Goal: Task Accomplishment & Management: Complete application form

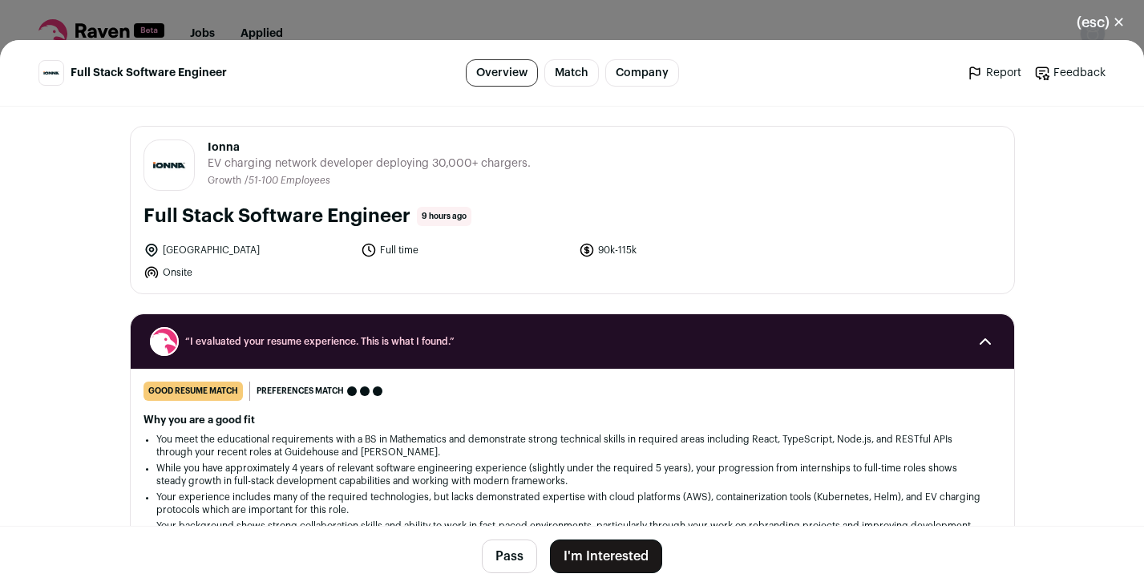
scroll to position [243, 0]
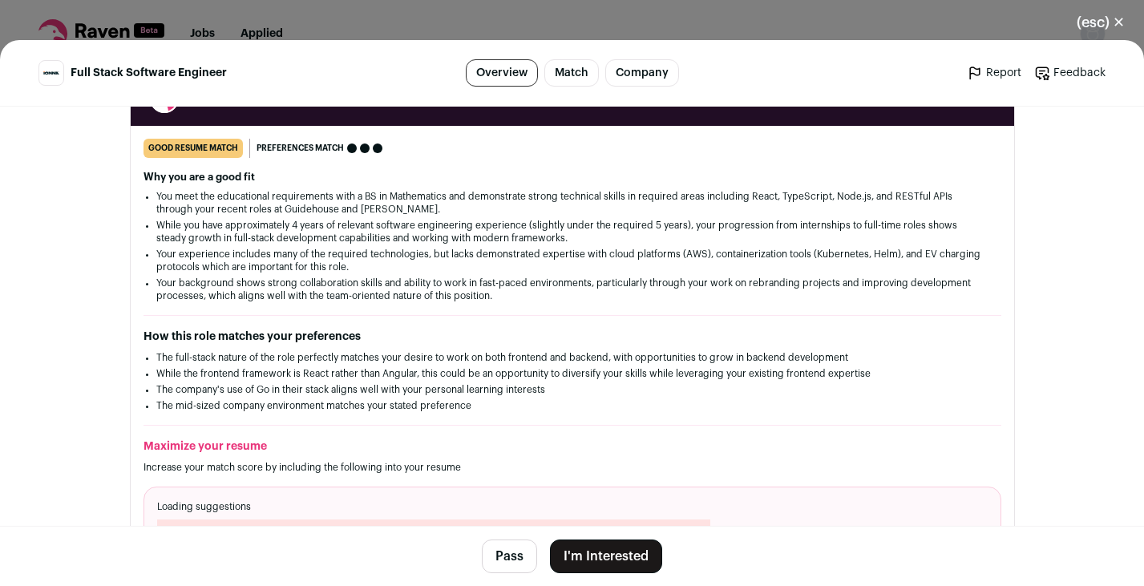
click at [607, 547] on button "I'm Interested" at bounding box center [606, 556] width 112 height 34
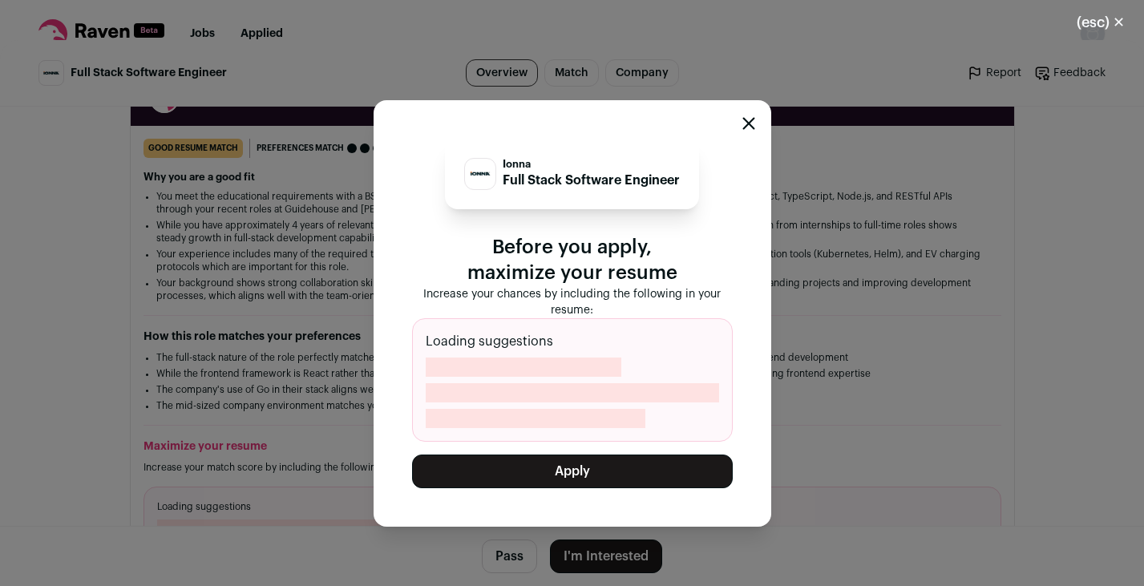
click at [571, 467] on button "Apply" at bounding box center [572, 471] width 321 height 34
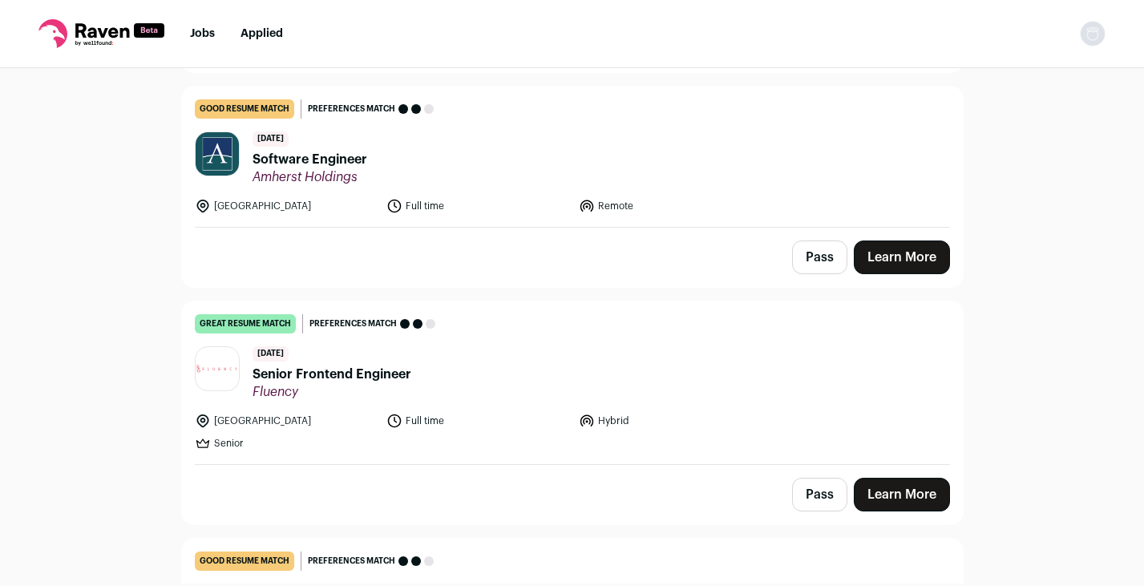
scroll to position [2760, 0]
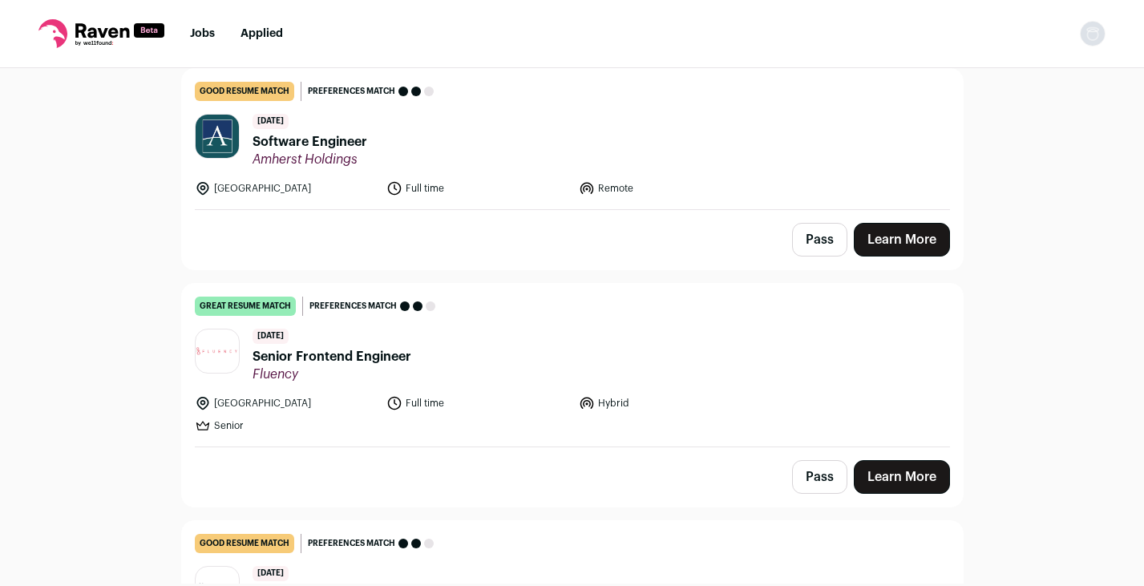
click at [395, 347] on span "Senior Frontend Engineer" at bounding box center [331, 356] width 159 height 19
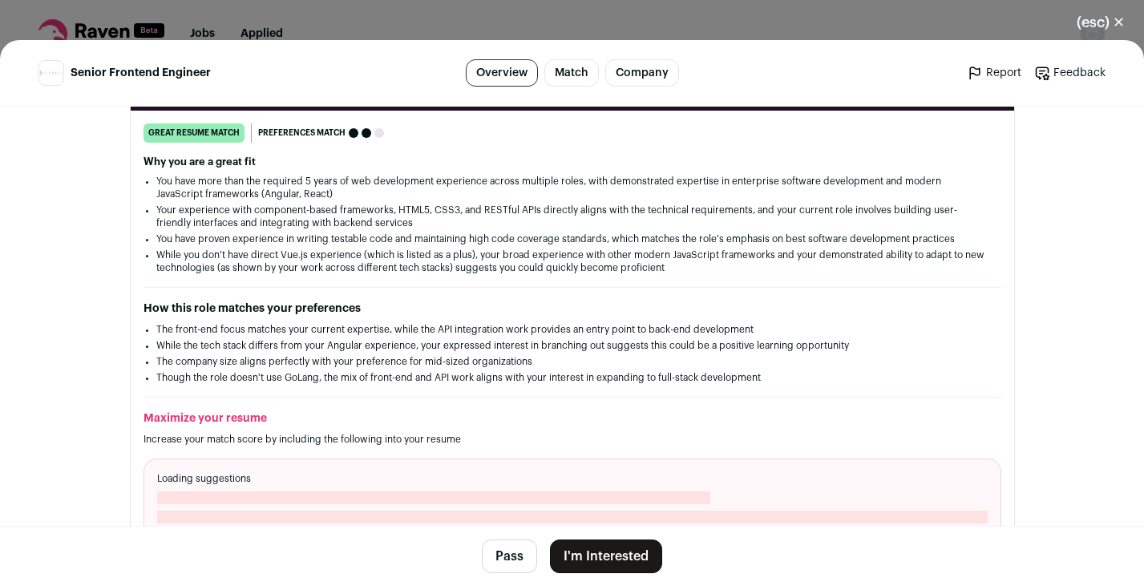
scroll to position [260, 0]
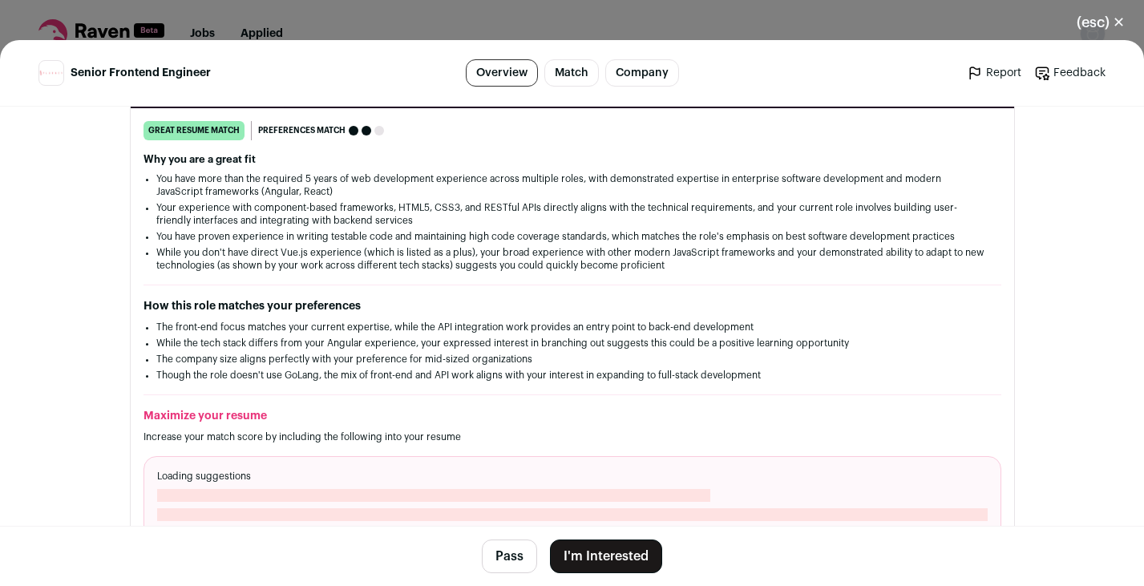
click at [606, 555] on button "I'm Interested" at bounding box center [606, 556] width 112 height 34
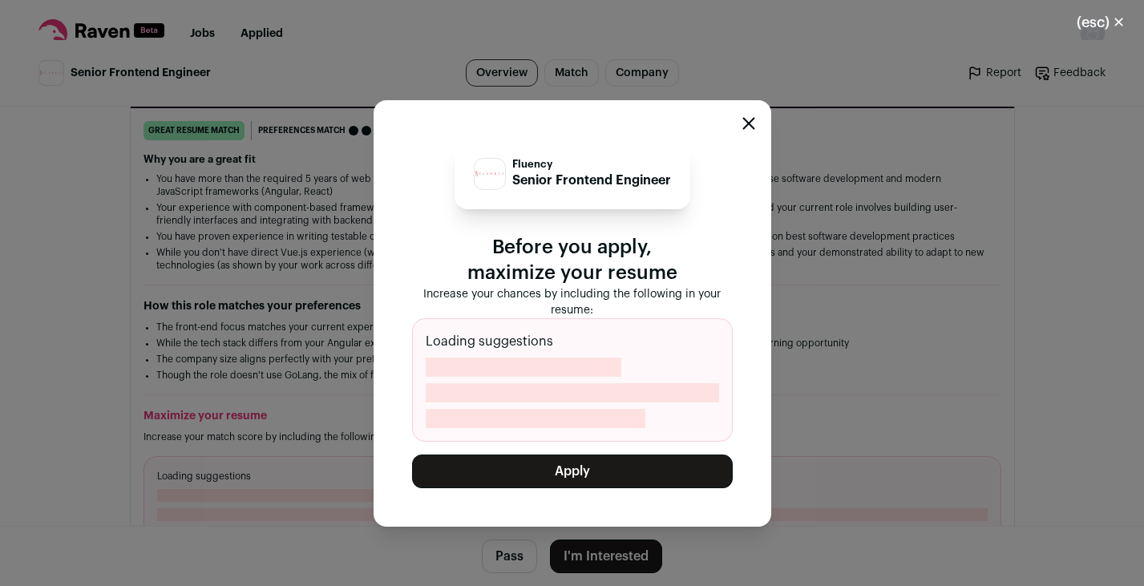
click at [583, 478] on button "Apply" at bounding box center [572, 471] width 321 height 34
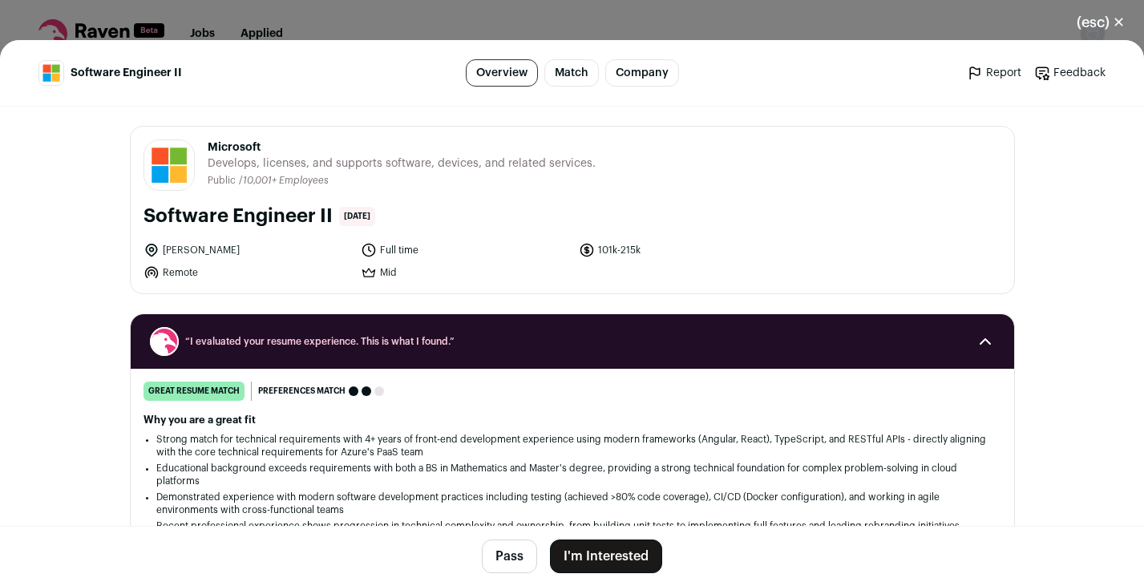
click at [618, 538] on footer "Pass I'm Interested" at bounding box center [572, 556] width 1144 height 60
click at [617, 547] on button "I'm Interested" at bounding box center [606, 556] width 112 height 34
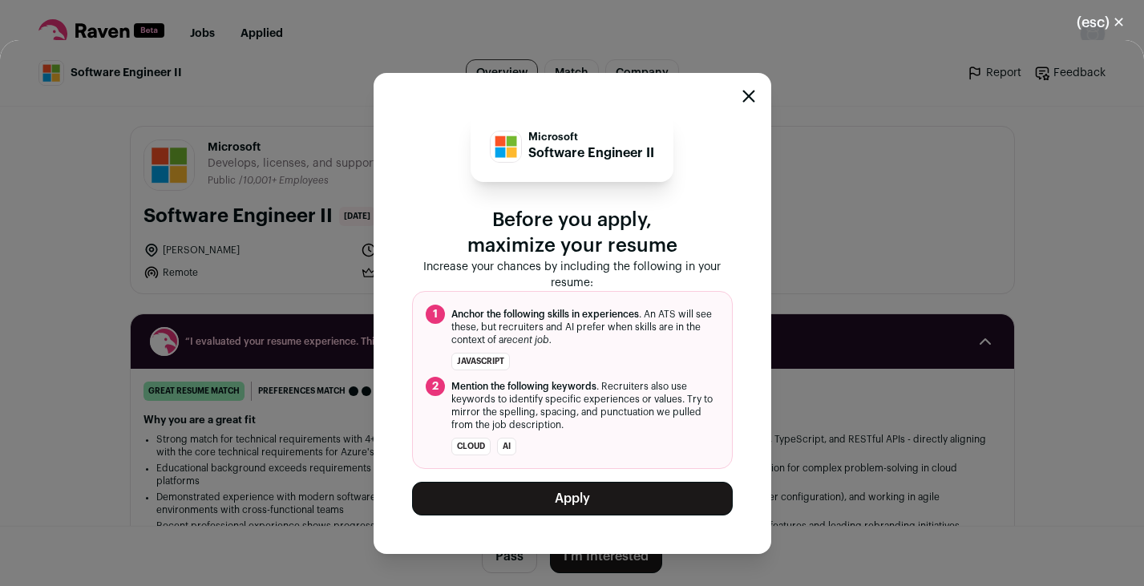
click at [572, 497] on button "Apply" at bounding box center [572, 499] width 321 height 34
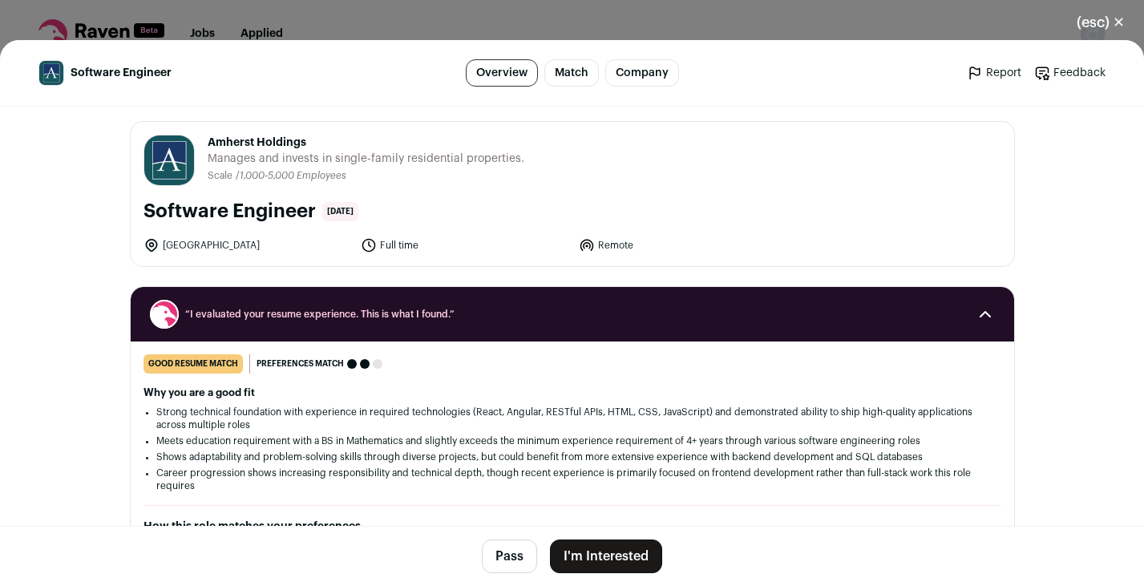
scroll to position [4, 0]
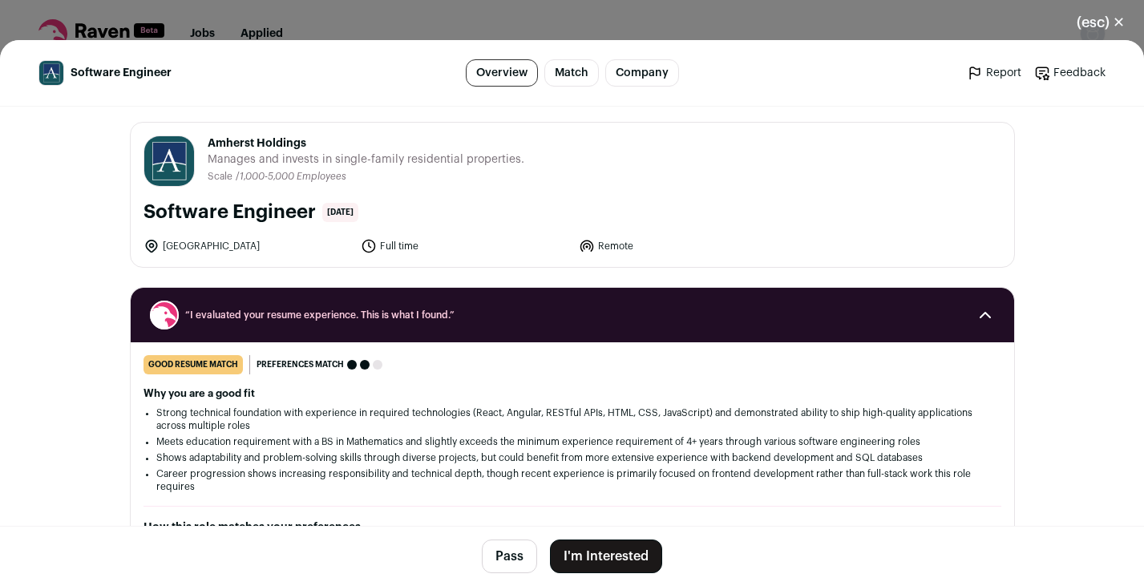
click at [633, 554] on button "I'm Interested" at bounding box center [606, 556] width 112 height 34
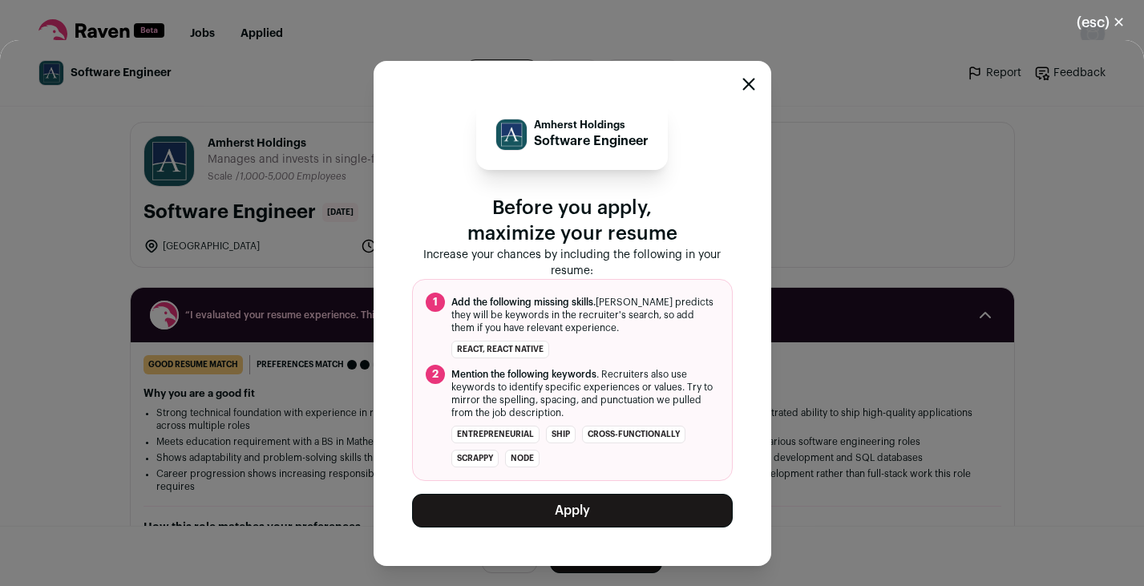
click at [595, 503] on button "Apply" at bounding box center [572, 511] width 321 height 34
